Goal: Transaction & Acquisition: Purchase product/service

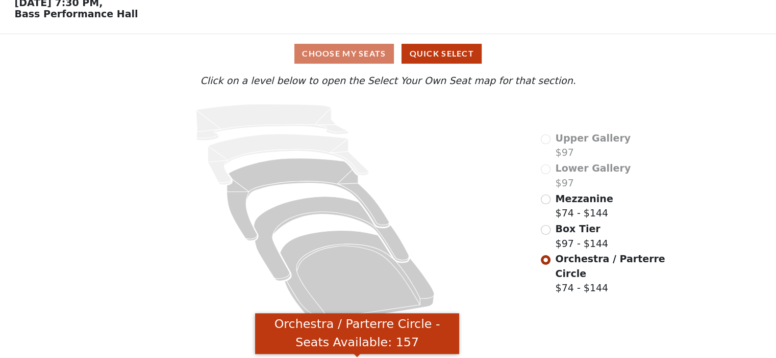
scroll to position [25, 0]
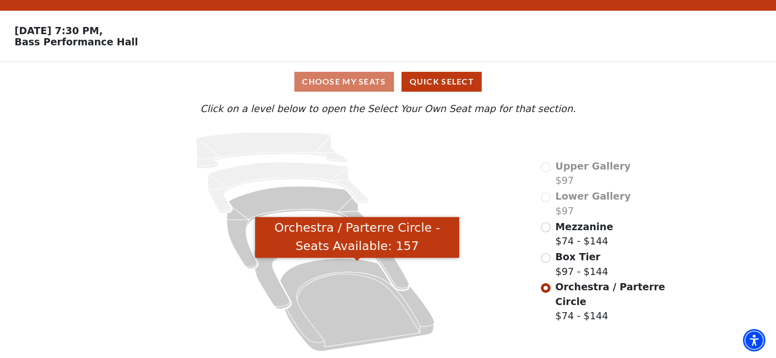
click at [354, 298] on icon "Orchestra / Parterre Circle - Seats Available: 157" at bounding box center [357, 305] width 154 height 93
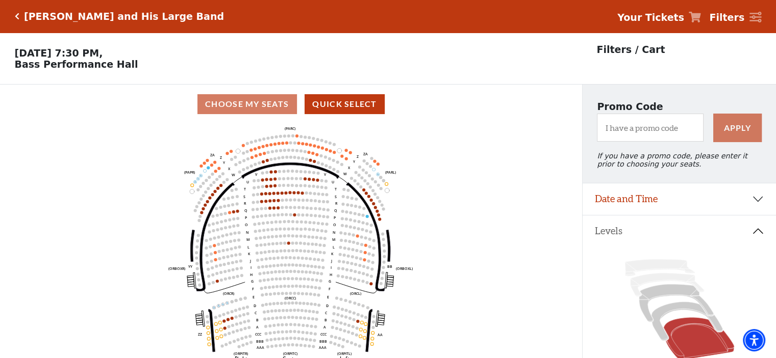
scroll to position [47, 0]
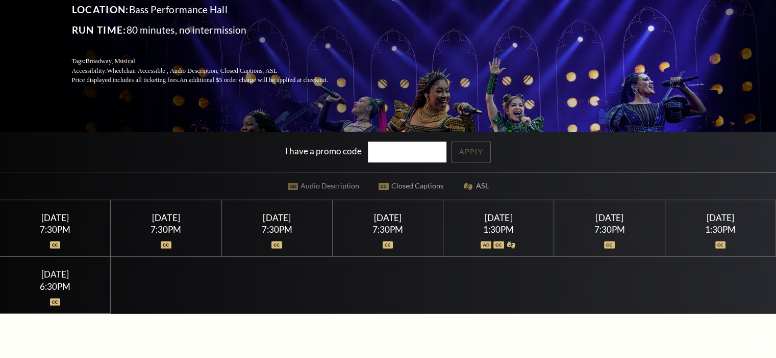
scroll to position [156, 0]
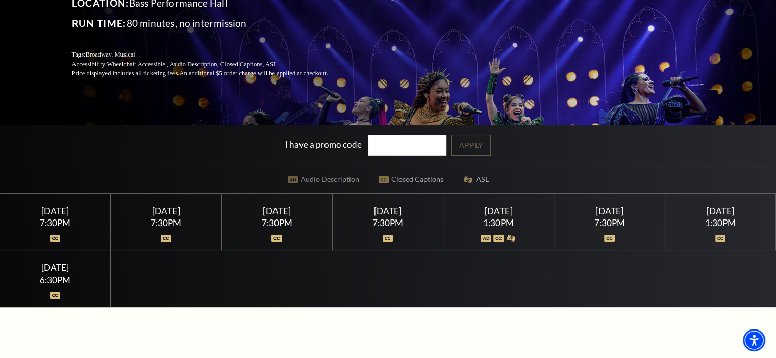
click at [400, 142] on input "I have a promo code" at bounding box center [407, 145] width 79 height 21
type input "19185"
click at [485, 148] on link "Apply" at bounding box center [471, 145] width 40 height 21
